Goal: Information Seeking & Learning: Learn about a topic

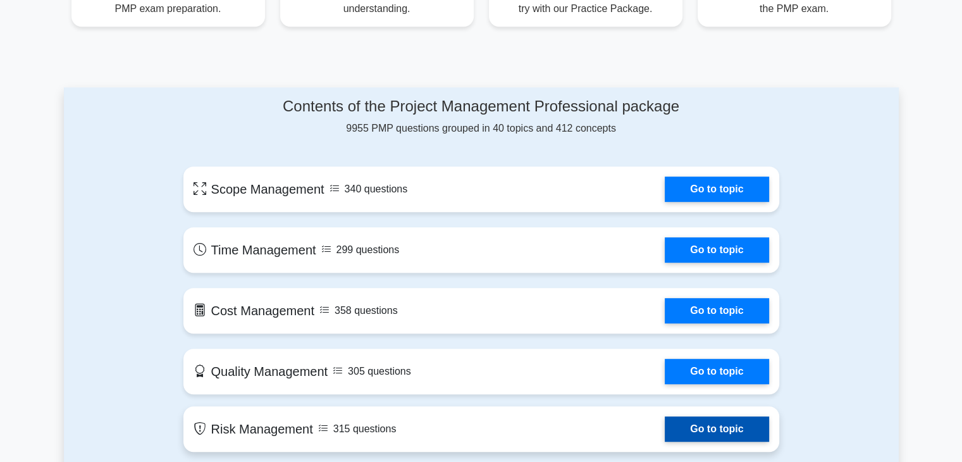
scroll to position [569, 0]
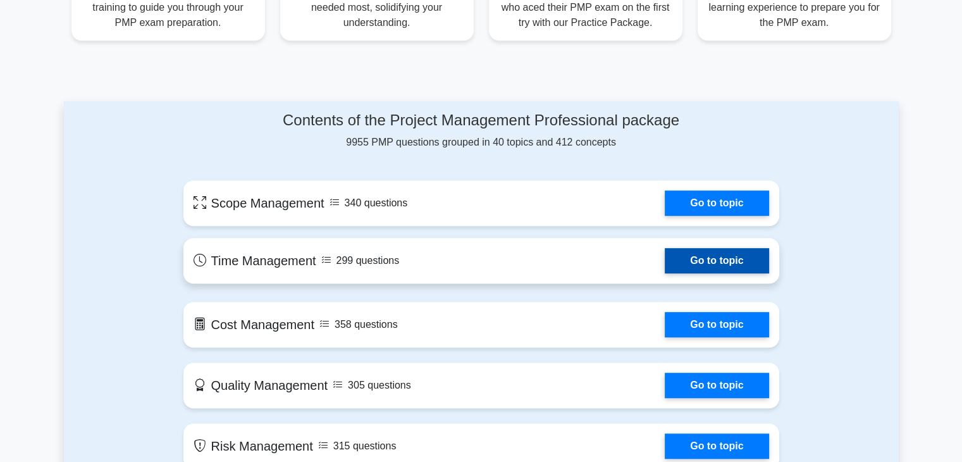
click at [716, 267] on link "Go to topic" at bounding box center [716, 260] width 104 height 25
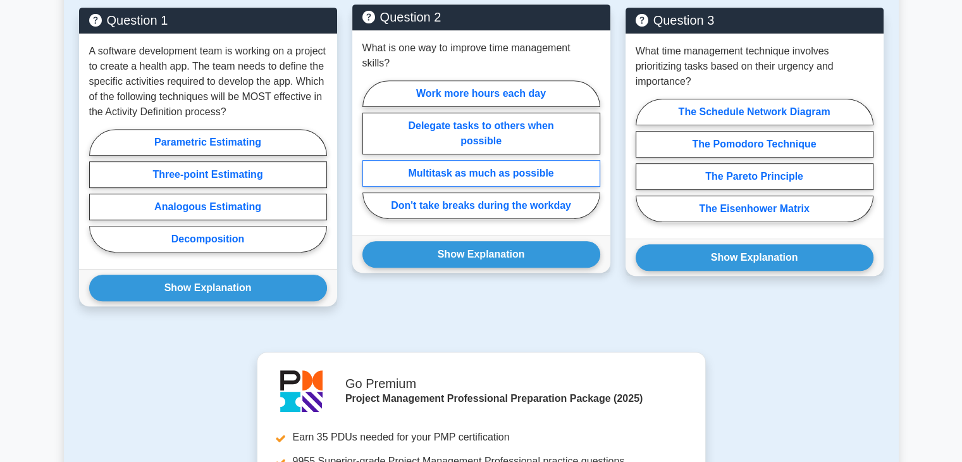
scroll to position [569, 0]
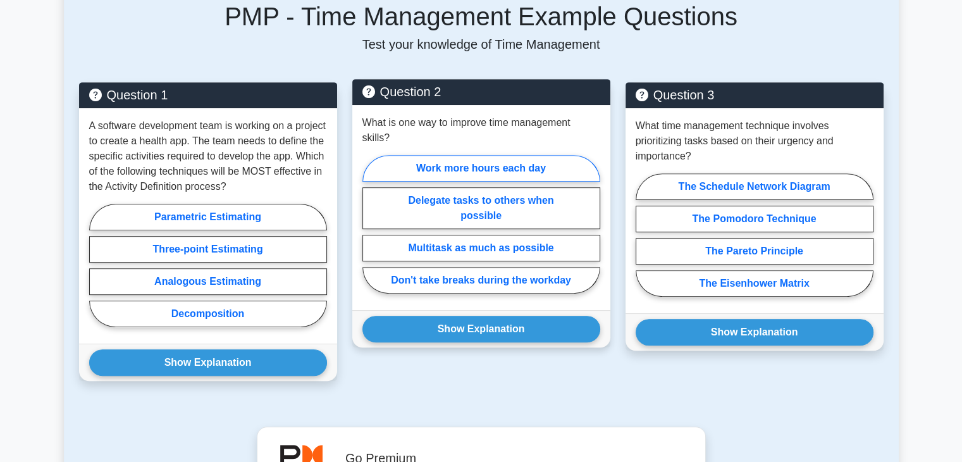
click at [516, 155] on label "Work more hours each day" at bounding box center [481, 168] width 238 height 27
click at [370, 224] on input "Work more hours each day" at bounding box center [366, 228] width 8 height 8
radio input "true"
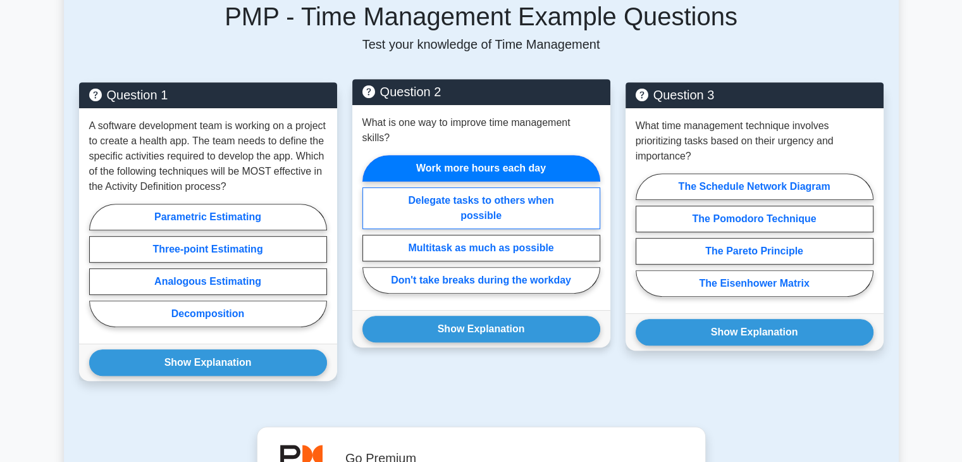
click at [508, 187] on label "Delegate tasks to others when possible" at bounding box center [481, 208] width 238 height 42
click at [370, 224] on input "Delegate tasks to others when possible" at bounding box center [366, 228] width 8 height 8
radio input "true"
